Goal: Transaction & Acquisition: Subscribe to service/newsletter

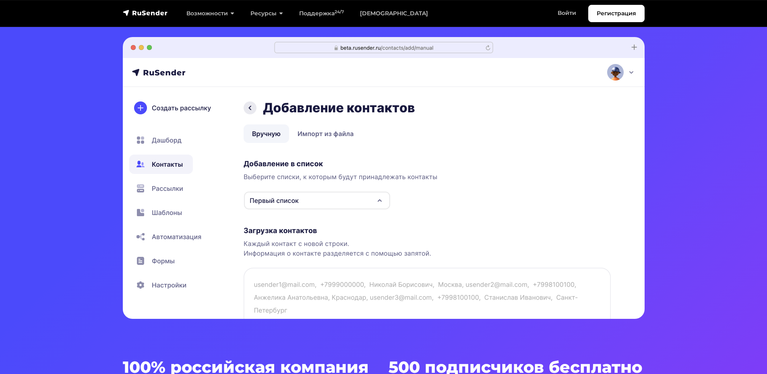
scroll to position [242, 0]
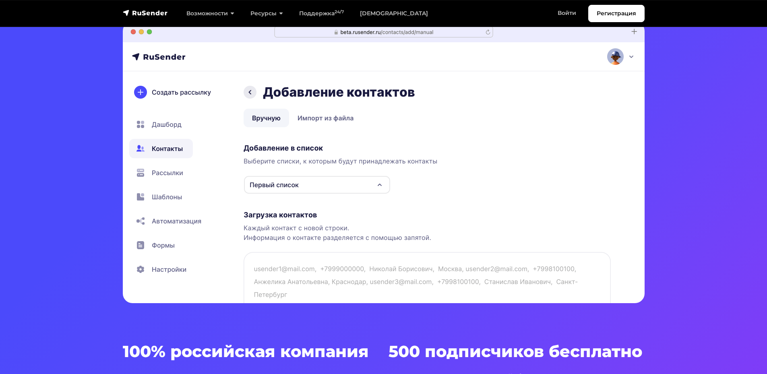
click at [142, 93] on img at bounding box center [384, 162] width 522 height 282
click at [316, 120] on img at bounding box center [384, 162] width 522 height 282
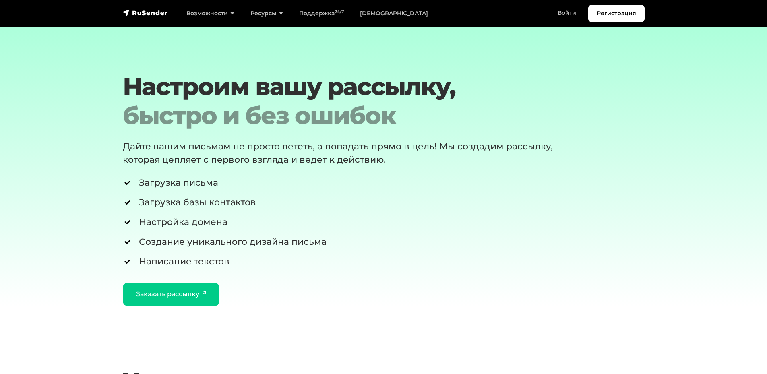
scroll to position [2940, 0]
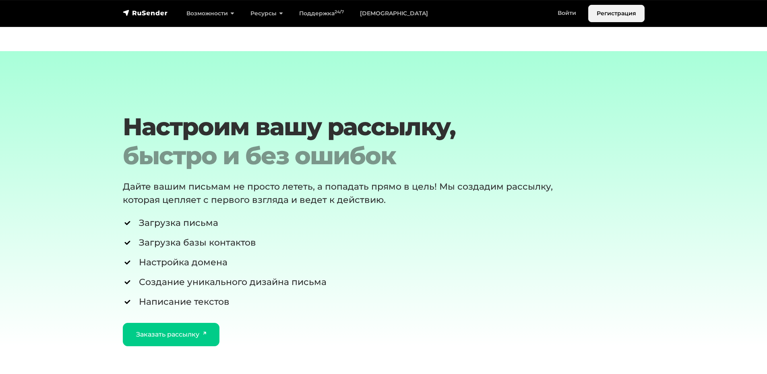
click at [616, 18] on link "Регистрация" at bounding box center [616, 13] width 56 height 17
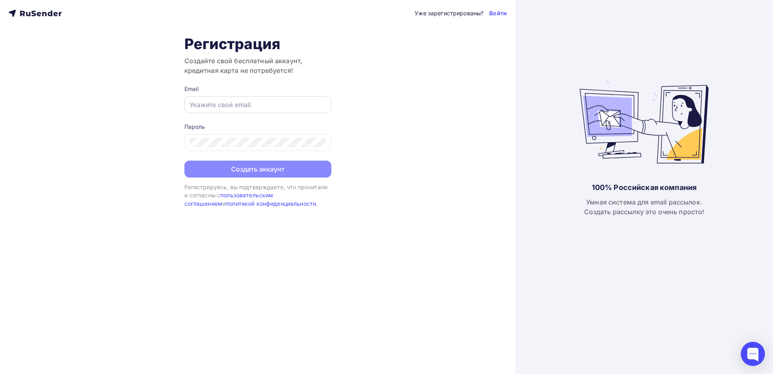
click at [268, 104] on input "text" at bounding box center [258, 105] width 137 height 10
type input "info@ctroy-corporation.ru"
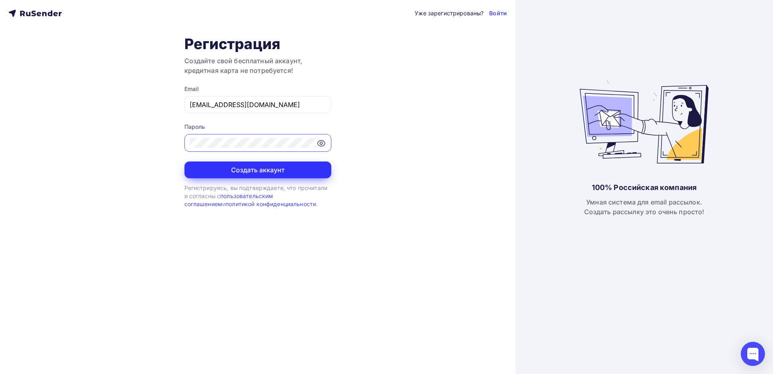
click at [240, 170] on button "Создать аккаунт" at bounding box center [257, 169] width 147 height 17
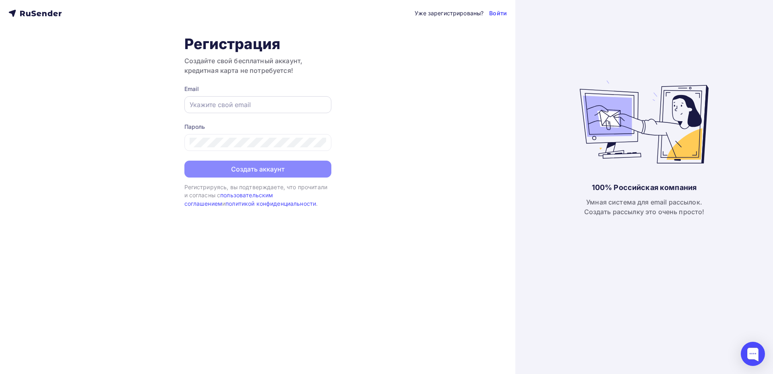
click at [194, 106] on input "text" at bounding box center [258, 105] width 137 height 10
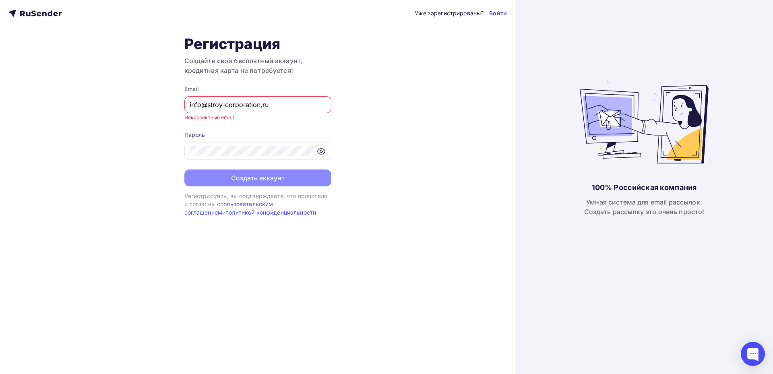
click at [262, 106] on input "info@stroy-corporation,ru" at bounding box center [258, 105] width 137 height 10
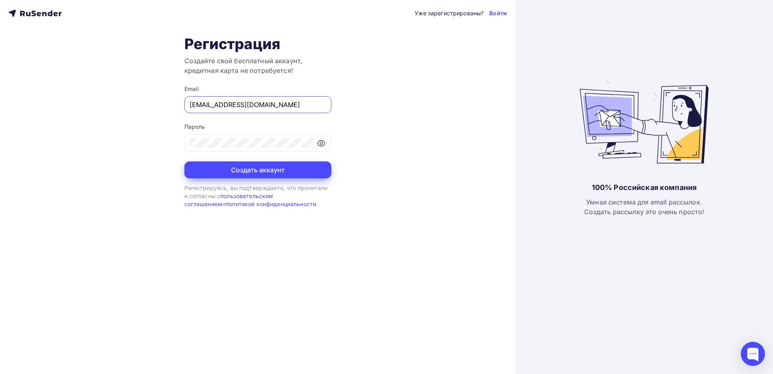
type input "info@stroy-corporation.ru"
click at [267, 170] on button "Создать аккаунт" at bounding box center [257, 169] width 147 height 17
